Goal: Transaction & Acquisition: Purchase product/service

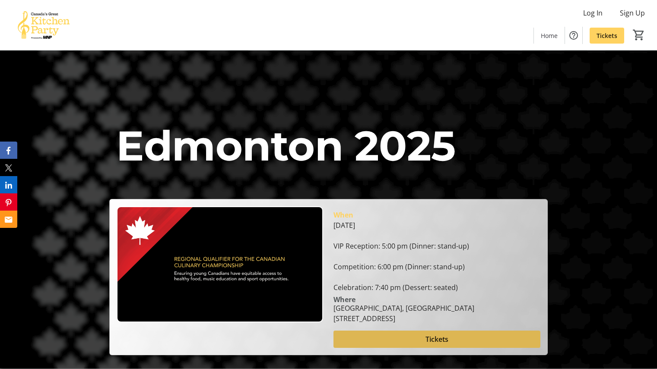
click at [421, 342] on span at bounding box center [436, 339] width 206 height 21
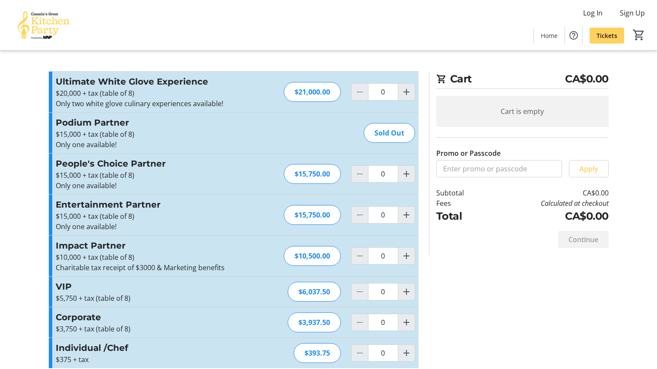
scroll to position [10, 0]
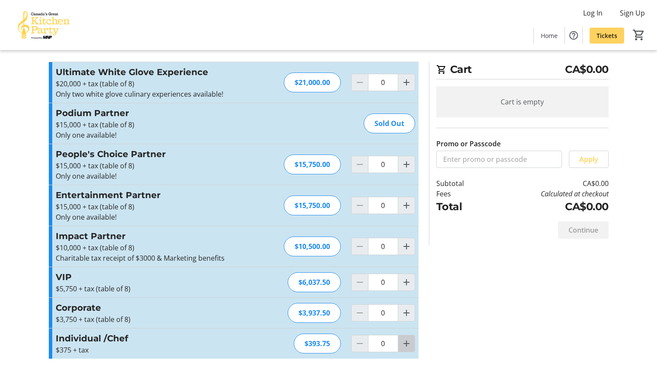
click at [405, 346] on mat-icon "Increment by one" at bounding box center [406, 344] width 10 height 10
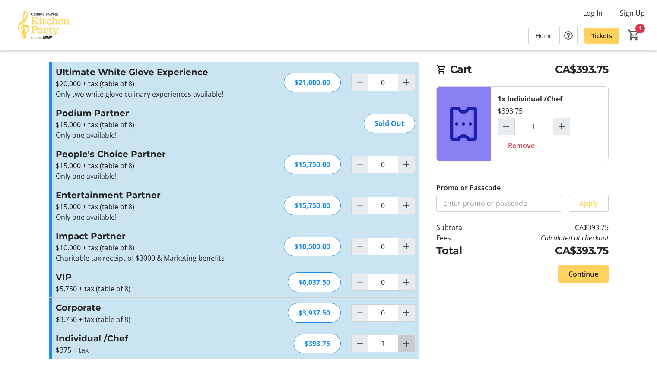
click at [405, 346] on mat-icon "Increment by one" at bounding box center [406, 344] width 10 height 10
type input "2"
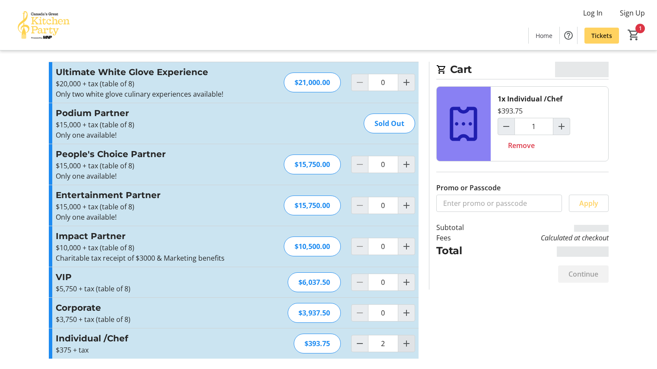
type input "2"
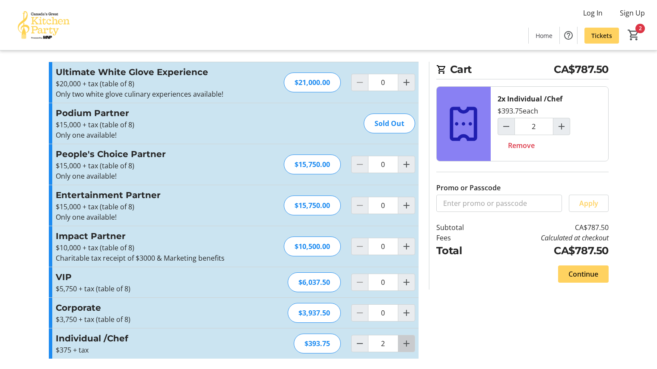
click at [405, 346] on mat-icon "Increment by one" at bounding box center [406, 344] width 10 height 10
type input "3"
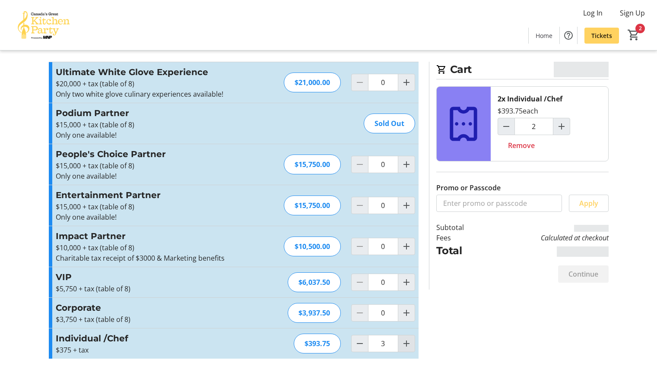
type input "3"
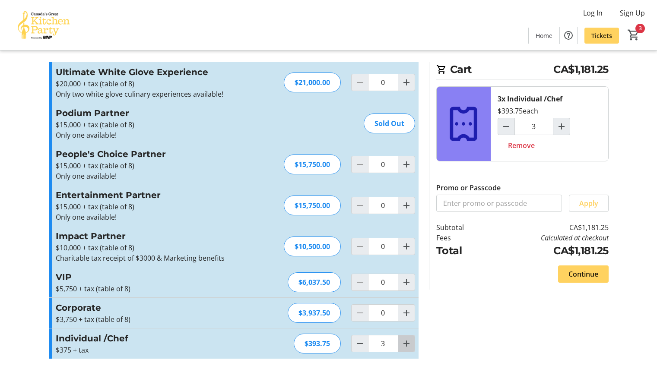
click at [405, 346] on mat-icon "Increment by one" at bounding box center [406, 344] width 10 height 10
type input "4"
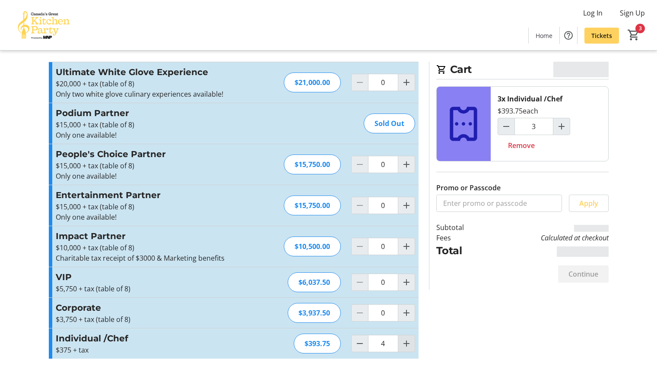
type input "4"
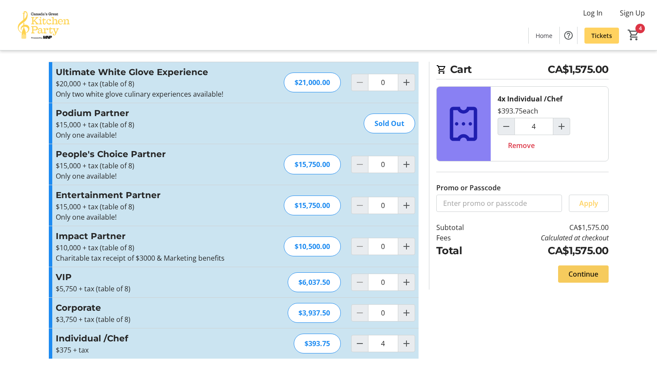
click at [588, 273] on span "Continue" at bounding box center [583, 274] width 30 height 10
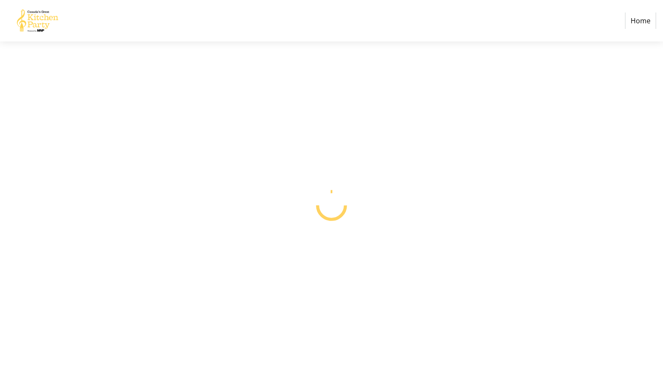
select select "CA"
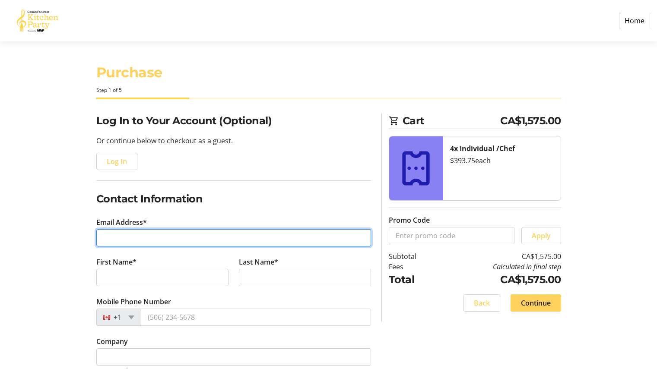
click at [112, 241] on input "Email Address*" at bounding box center [233, 237] width 275 height 17
type input "[EMAIL_ADDRESS][DOMAIN_NAME]"
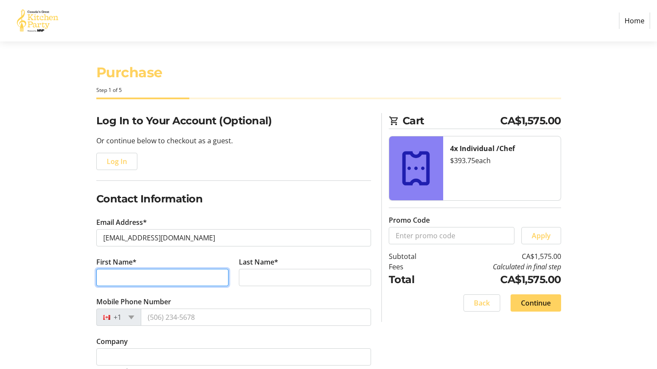
type input "My"
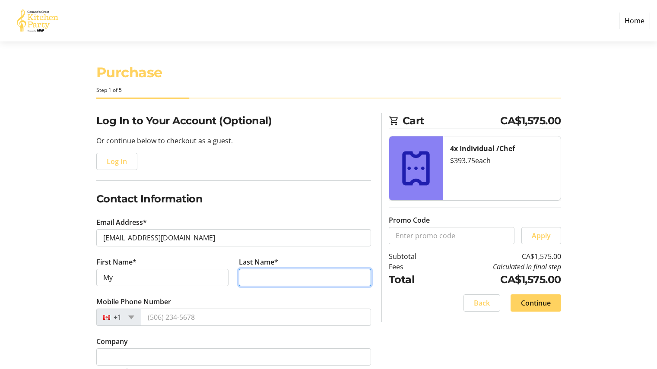
type input "Wines"
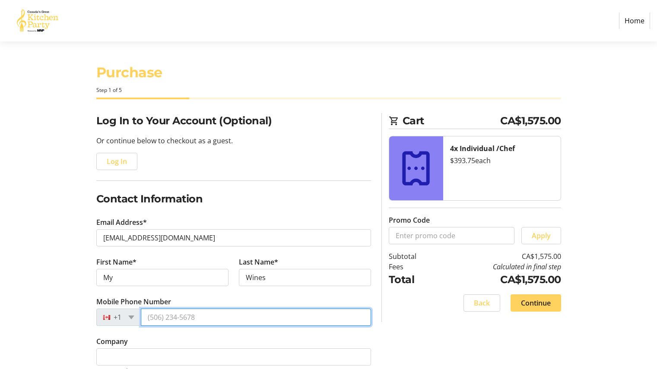
type input "[PHONE_NUMBER]"
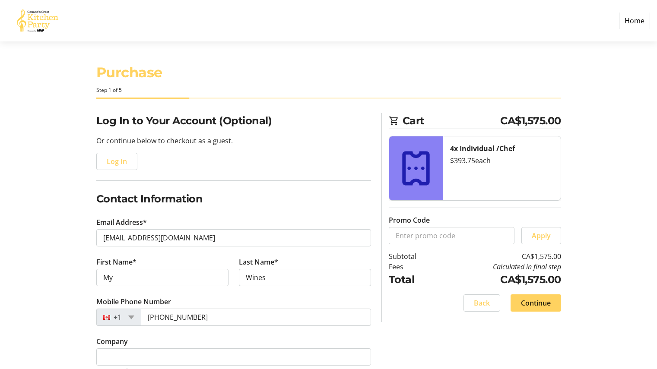
type input "804 105"
type input "[PERSON_NAME][GEOGRAPHIC_DATA]"
type input "Canmore"
select select "AB"
type input "T1W0J5"
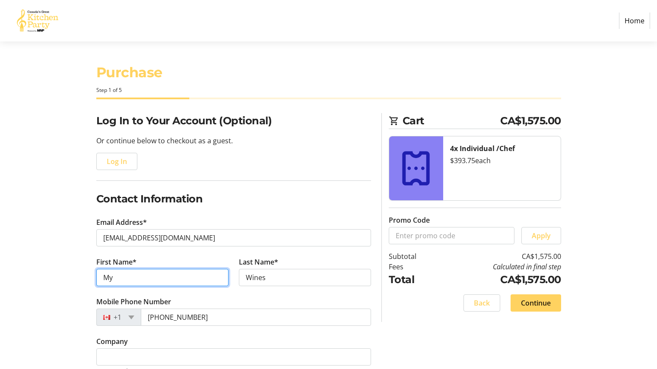
click at [123, 281] on input "My" at bounding box center [162, 277] width 132 height 17
type input "My Cellar Wines"
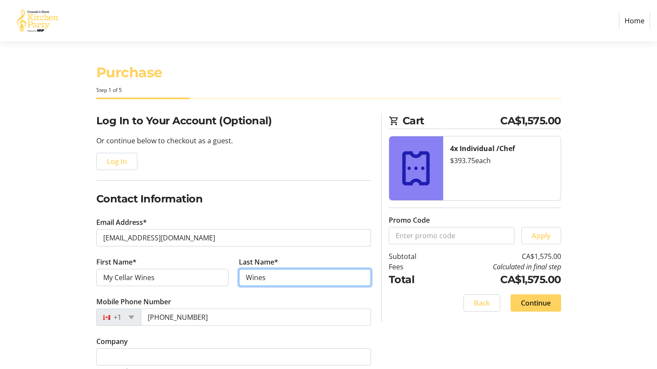
click at [270, 279] on input "Wines" at bounding box center [305, 277] width 132 height 17
type input "W"
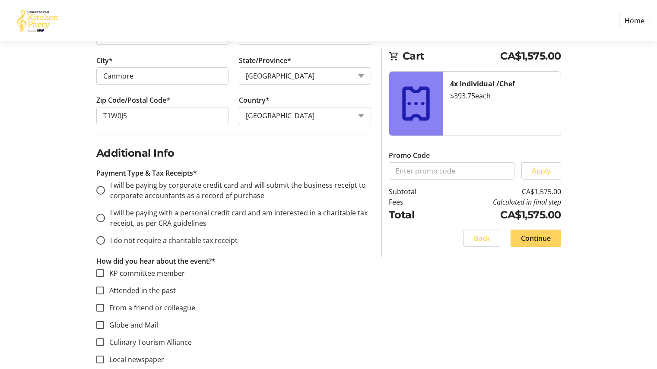
scroll to position [399, 0]
type input "[PERSON_NAME]"
click at [98, 190] on input "I will be paying by corporate credit card and will submit the business receipt …" at bounding box center [100, 189] width 9 height 9
radio input "true"
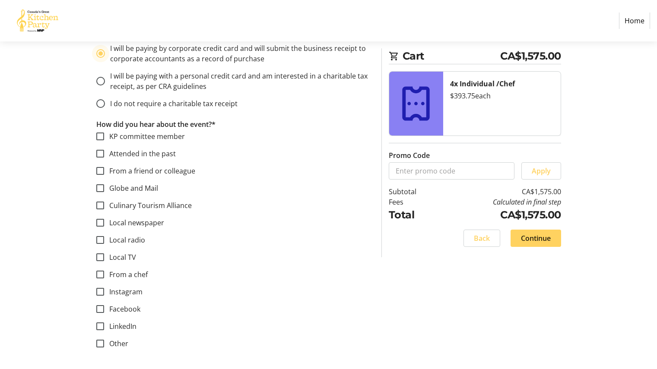
scroll to position [536, 0]
click at [100, 155] on input "Attended in the past" at bounding box center [100, 153] width 8 height 8
checkbox input "true"
click at [98, 134] on input "KP committee member" at bounding box center [100, 136] width 8 height 8
checkbox input "true"
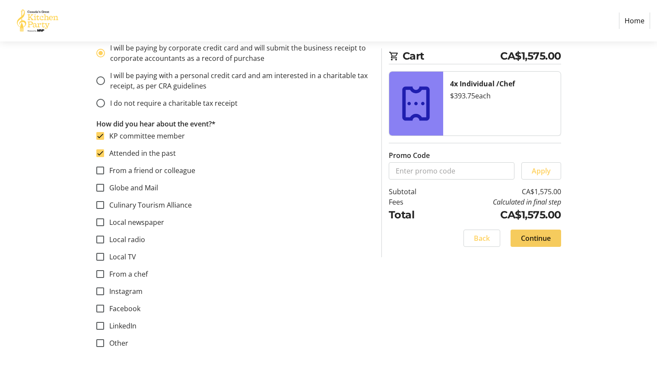
click at [544, 236] on span "Continue" at bounding box center [536, 238] width 30 height 10
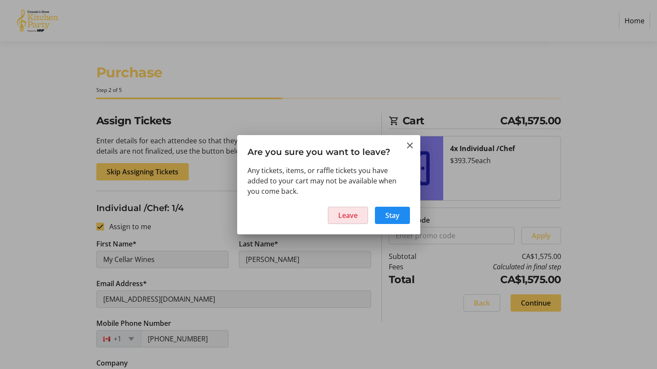
click at [356, 212] on span "Leave" at bounding box center [347, 215] width 19 height 10
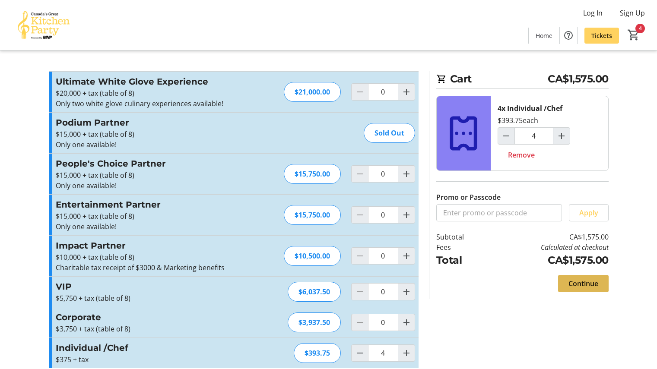
click at [588, 283] on span "Continue" at bounding box center [583, 284] width 30 height 10
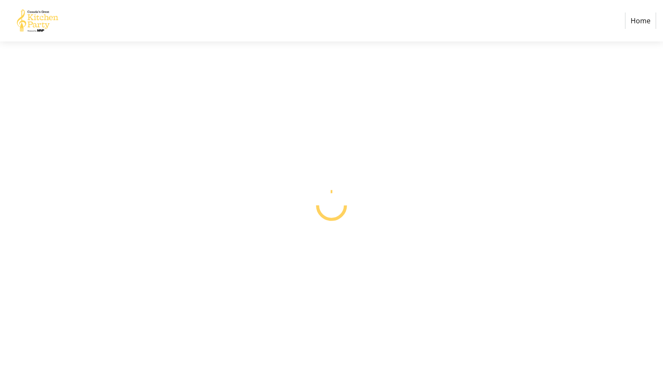
select select "CA"
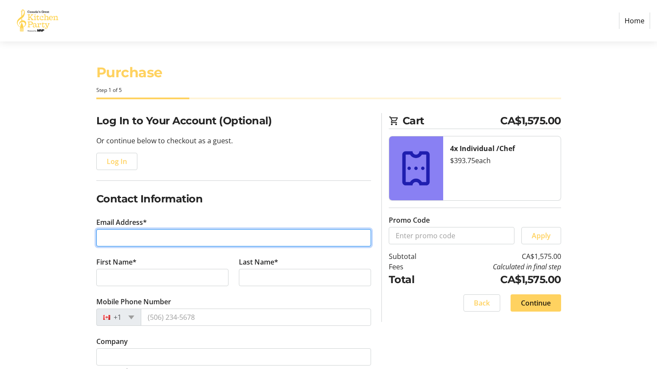
click at [158, 243] on input "Email Address*" at bounding box center [233, 237] width 275 height 17
type input "[EMAIL_ADDRESS][DOMAIN_NAME]"
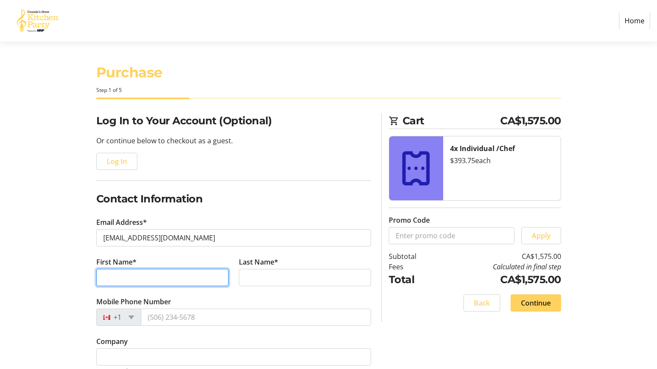
type input "My"
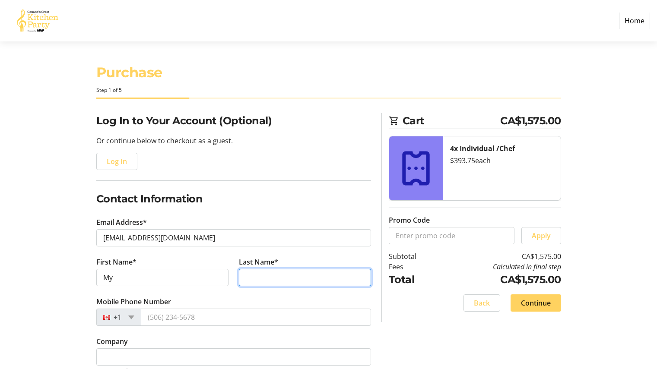
type input "Wines"
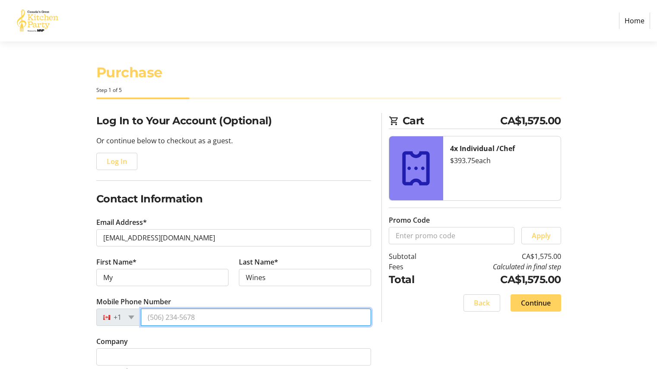
type input "[PHONE_NUMBER]"
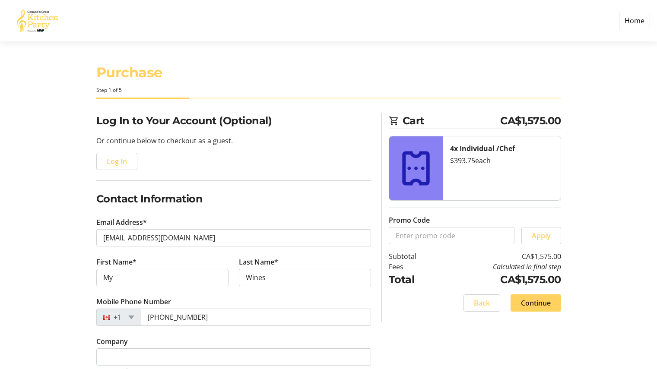
type input "804 105"
type input "[PERSON_NAME][GEOGRAPHIC_DATA]"
type input "Canmore"
select select "AB"
type input "T1W0J5"
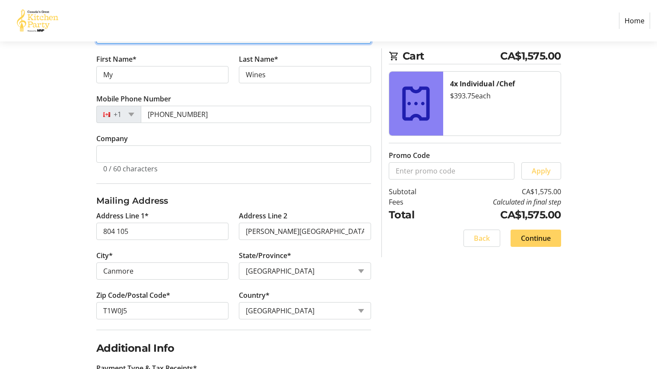
scroll to position [176, 0]
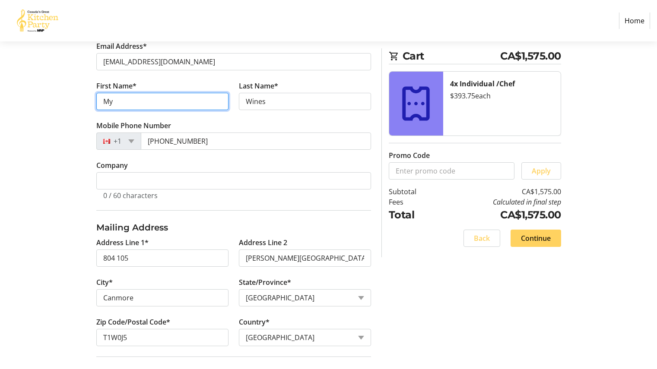
click at [116, 99] on input "My" at bounding box center [162, 101] width 132 height 17
type input "M"
type input "[PERSON_NAME]"
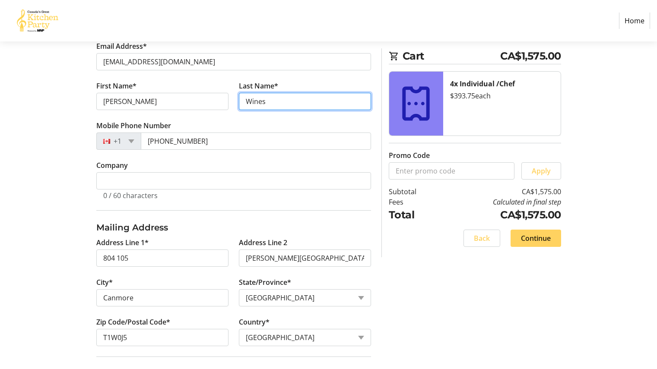
click at [266, 103] on input "Wines" at bounding box center [305, 101] width 132 height 17
type input "W"
type input "[PERSON_NAME]"
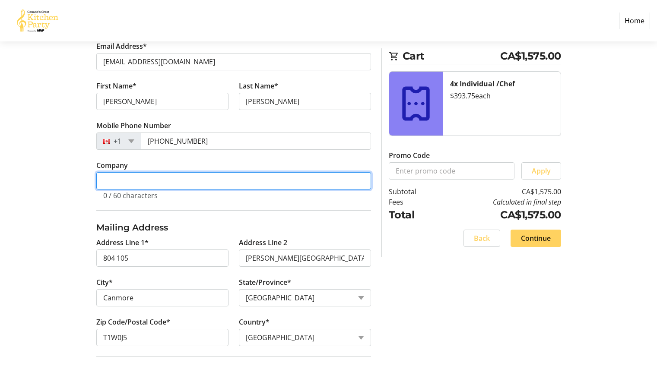
click at [121, 184] on input "Company" at bounding box center [233, 180] width 275 height 17
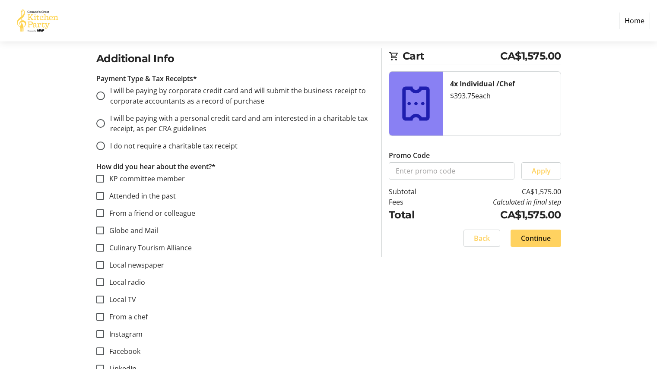
scroll to position [514, 0]
type input "My Cellar Wines"
click at [97, 94] on input "I will be paying by corporate credit card and will submit the business receipt …" at bounding box center [100, 96] width 9 height 9
radio input "true"
click at [100, 183] on div at bounding box center [100, 179] width 21 height 21
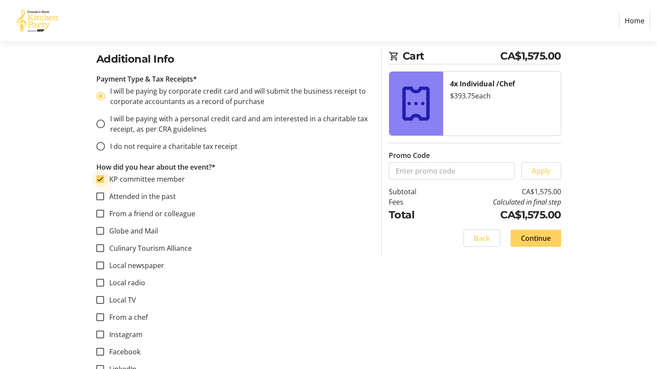
checkbox input "true"
click at [98, 197] on input "Attended in the past" at bounding box center [100, 197] width 8 height 8
checkbox input "true"
click at [543, 236] on span "Continue" at bounding box center [536, 238] width 30 height 10
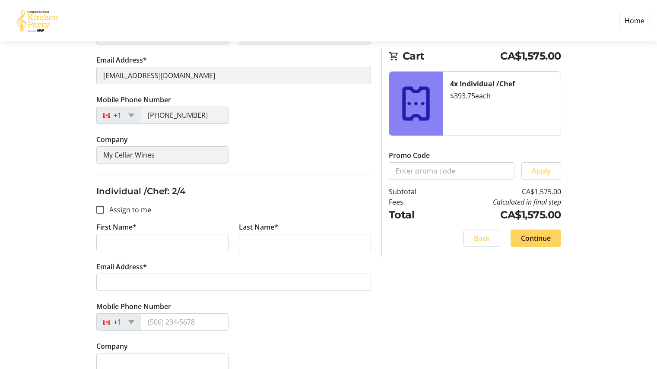
scroll to position [206, 0]
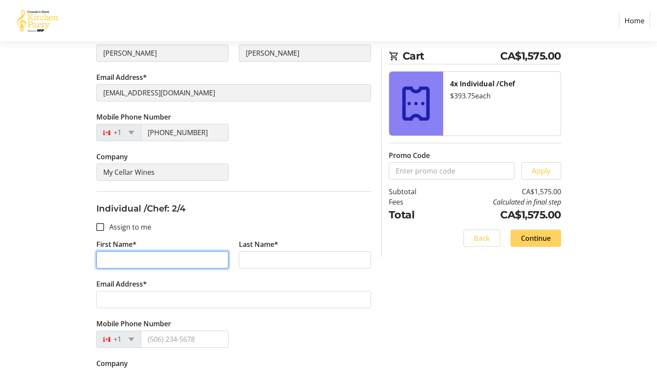
click at [114, 257] on input "First Name*" at bounding box center [162, 259] width 132 height 17
type input "[PERSON_NAME]"
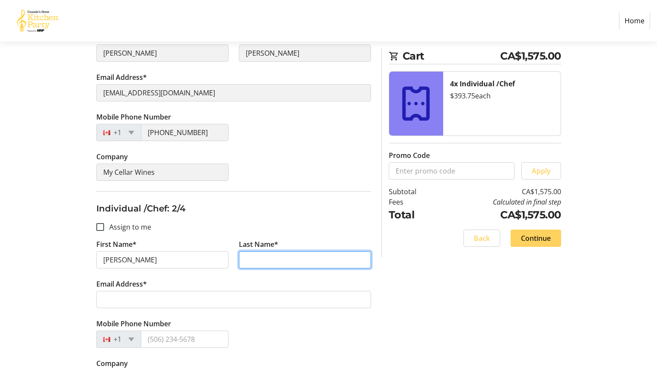
click at [251, 262] on input "Last Name*" at bounding box center [305, 259] width 132 height 17
type input "Sirr"
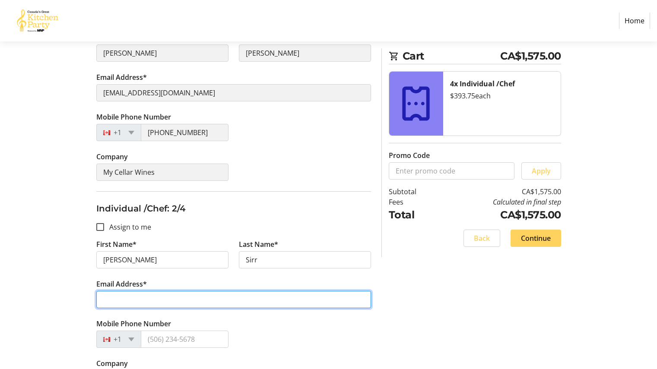
click at [125, 295] on input "Email Address*" at bounding box center [233, 299] width 275 height 17
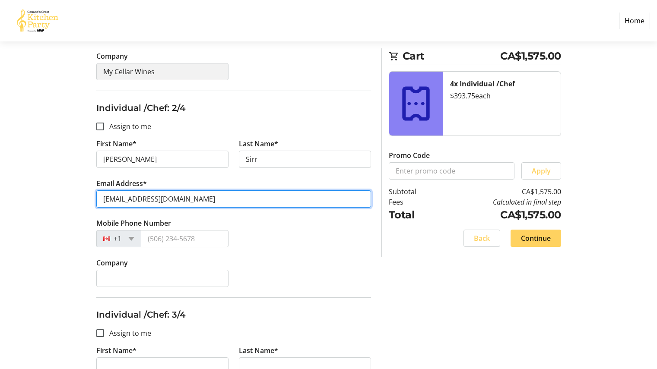
scroll to position [309, 0]
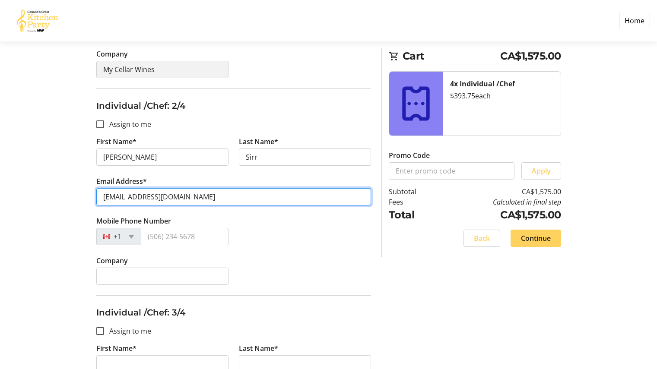
type input "[EMAIL_ADDRESS][DOMAIN_NAME]"
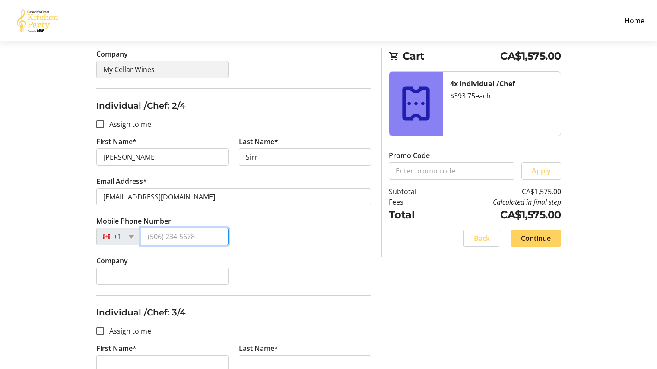
click at [154, 238] on input "Mobile Phone Number" at bounding box center [185, 236] width 88 height 17
type input "[PHONE_NUMBER]"
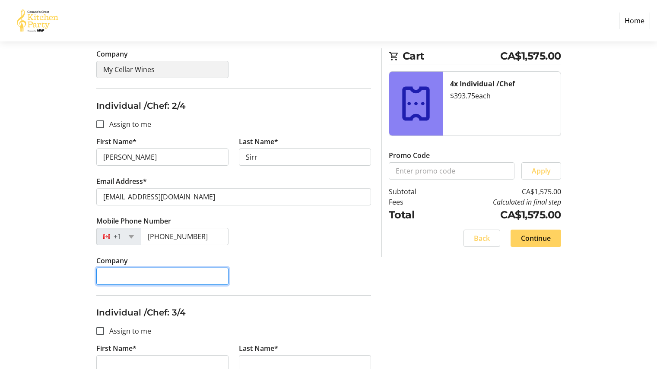
click at [122, 274] on input "Company" at bounding box center [162, 276] width 132 height 17
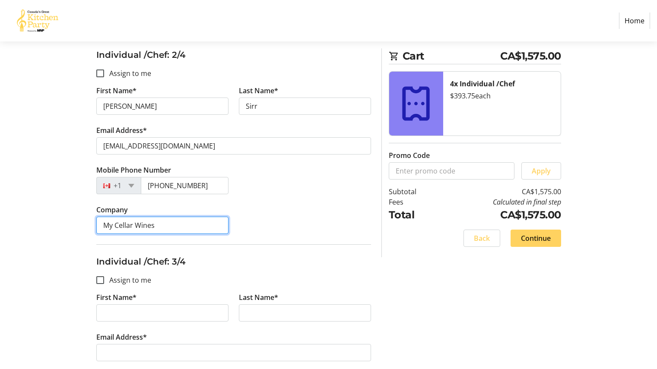
scroll to position [361, 0]
type input "My Cellar Wines"
click at [99, 76] on input "Assign to me" at bounding box center [100, 73] width 8 height 8
checkbox input "true"
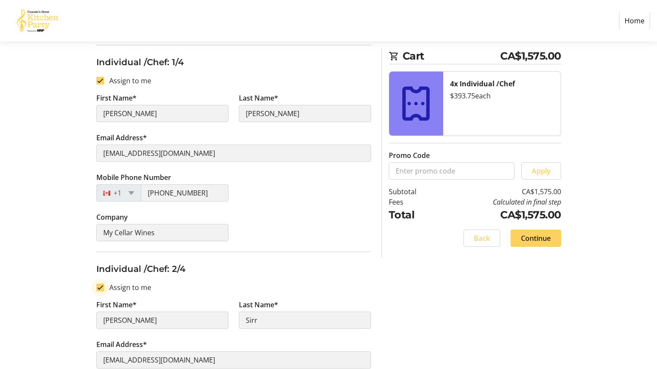
type input "[PERSON_NAME]"
type input "[EMAIL_ADDRESS][DOMAIN_NAME]"
type input "[PHONE_NUMBER]"
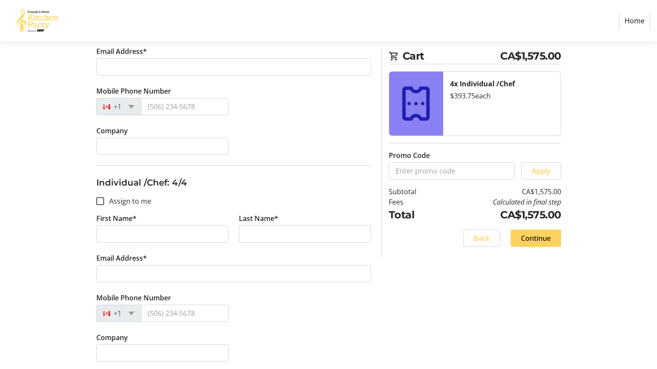
scroll to position [649, 0]
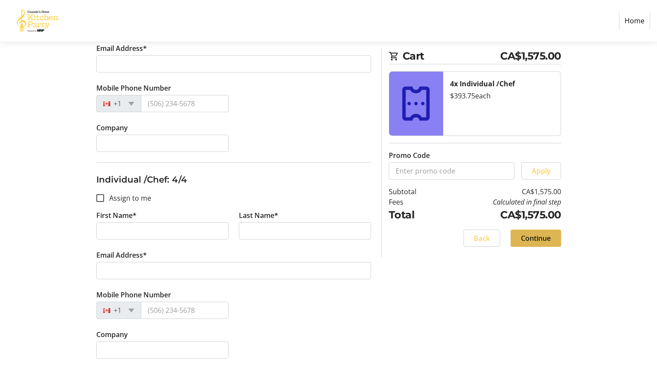
click at [536, 237] on span "Continue" at bounding box center [536, 238] width 30 height 10
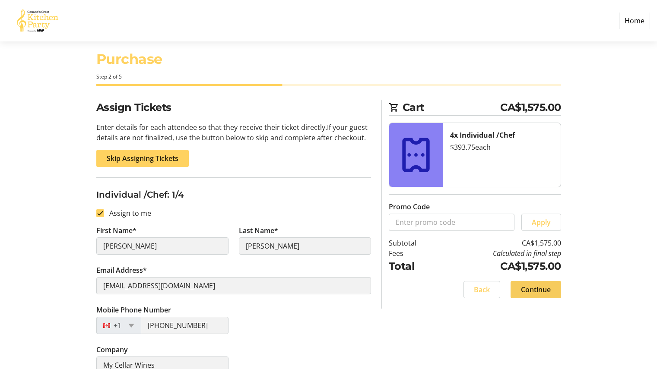
scroll to position [0, 0]
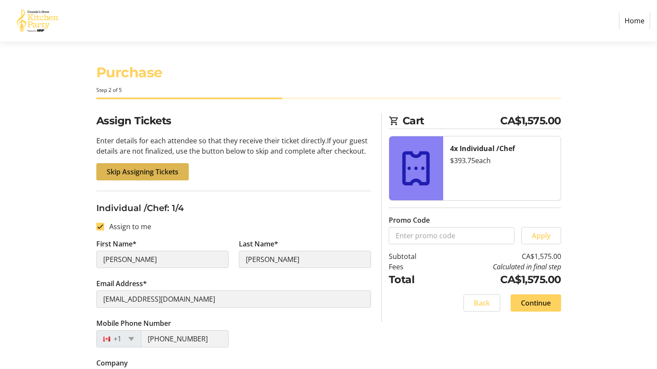
click at [150, 171] on span "Skip Assigning Tickets" at bounding box center [143, 172] width 72 height 10
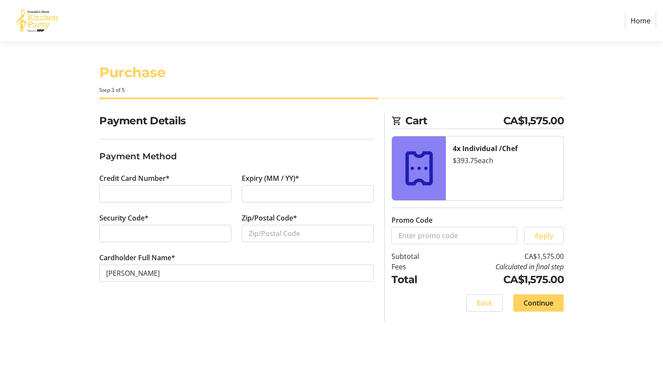
click at [247, 190] on div at bounding box center [308, 193] width 132 height 17
click at [253, 235] on input "Zip/Postal Code*" at bounding box center [308, 233] width 132 height 17
type input "T1W0J5"
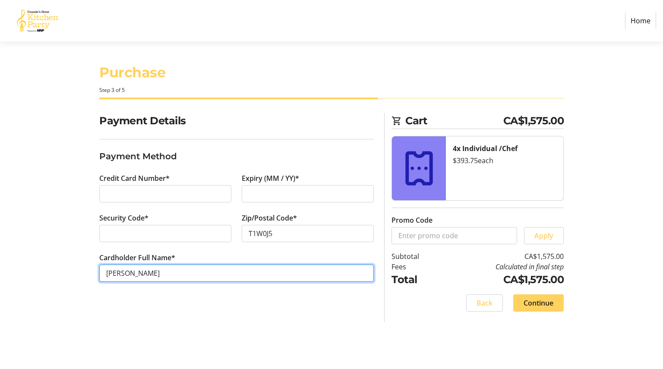
click at [178, 277] on input "[PERSON_NAME]" at bounding box center [236, 273] width 275 height 17
type input "N"
type input "[PERSON_NAME]"
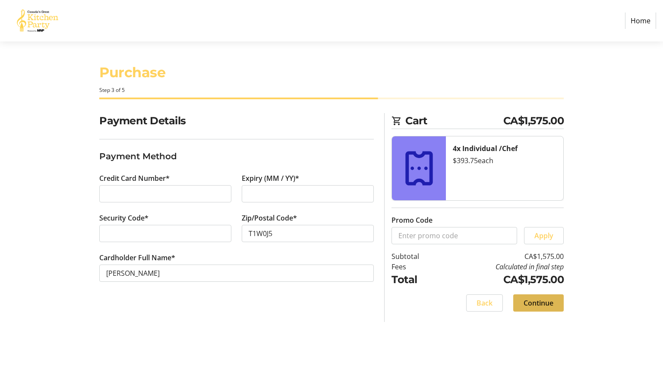
click at [549, 304] on span "Continue" at bounding box center [539, 303] width 30 height 10
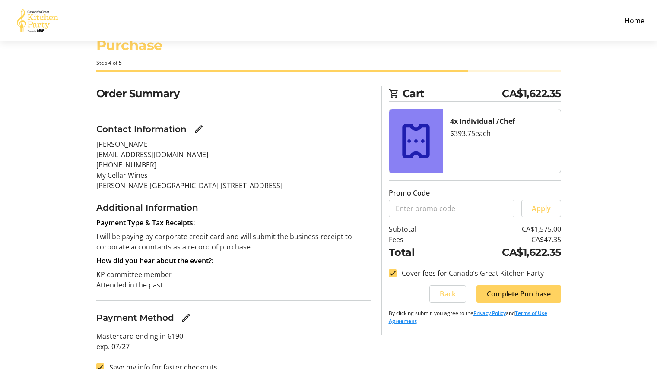
scroll to position [27, 0]
click at [395, 276] on input "Cover fees for Canada’s Great Kitchen Party" at bounding box center [393, 274] width 8 height 8
checkbox input "false"
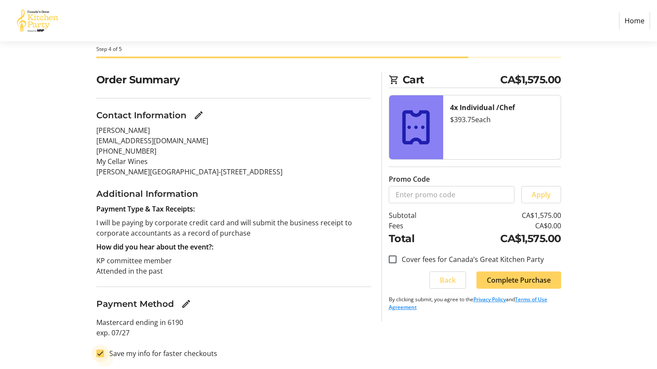
click at [100, 355] on input "Save my info for faster checkouts" at bounding box center [100, 354] width 8 height 8
checkbox input "false"
click at [523, 282] on span "Complete Purchase" at bounding box center [519, 280] width 64 height 10
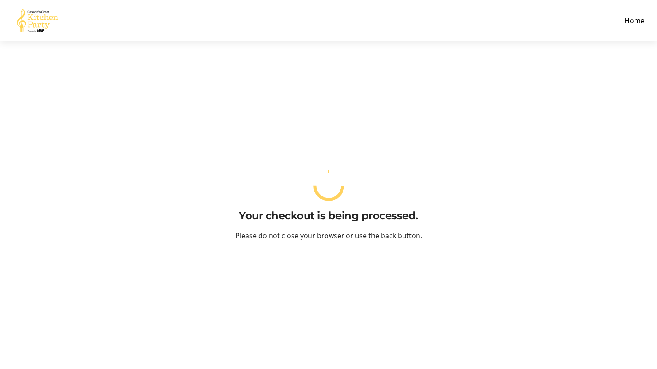
scroll to position [0, 0]
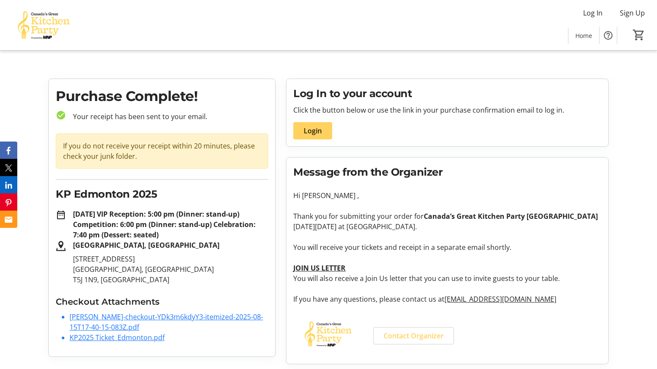
scroll to position [2, 0]
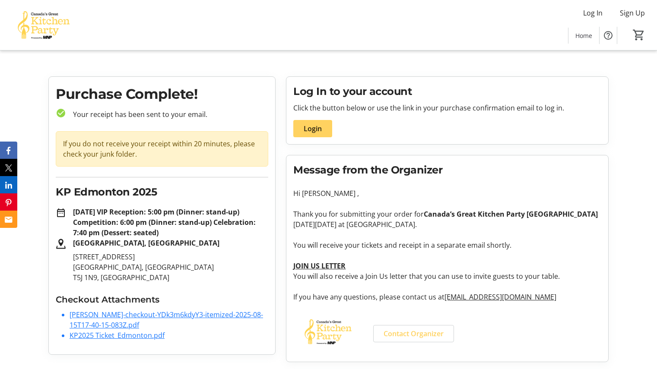
click at [111, 318] on link "[PERSON_NAME]-checkout-YDk3m6kdyY3-itemized-2025-08-15T17-40-15-083Z.pdf" at bounding box center [167, 320] width 194 height 20
click at [98, 335] on link "KP2025 Ticket_Edmonton.pdf" at bounding box center [117, 336] width 95 height 10
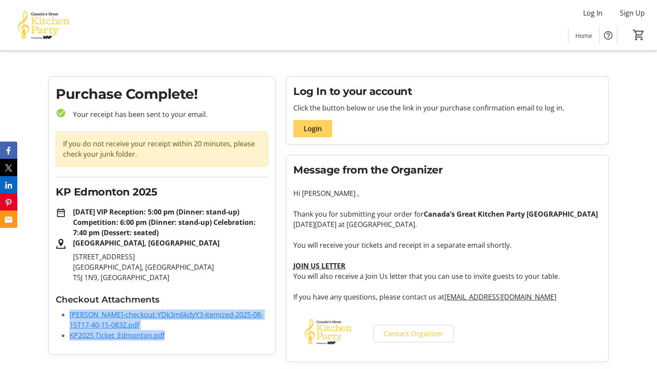
drag, startPoint x: 168, startPoint y: 296, endPoint x: 194, endPoint y: 320, distance: 35.5
click at [194, 320] on tr-order-details-purchase-list "Checkout Attachments [PERSON_NAME]-checkout-YDk3m6kdyY3-itemized-2025-08-15T17-…" at bounding box center [162, 317] width 213 height 48
